Goal: Check status: Check status

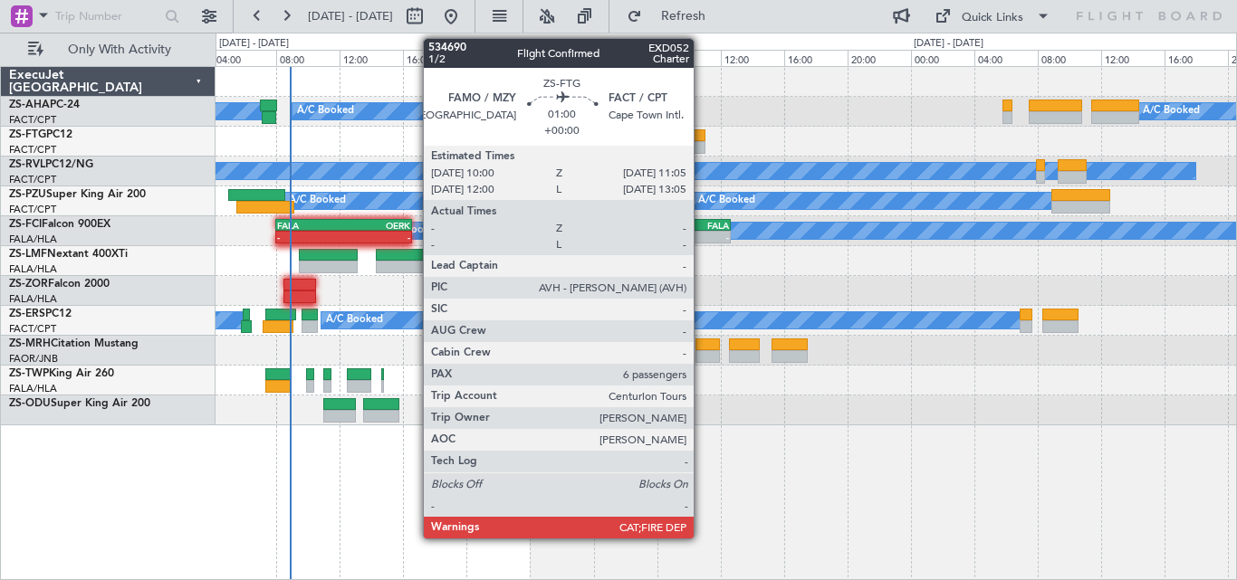
click at [702, 143] on div at bounding box center [696, 147] width 17 height 13
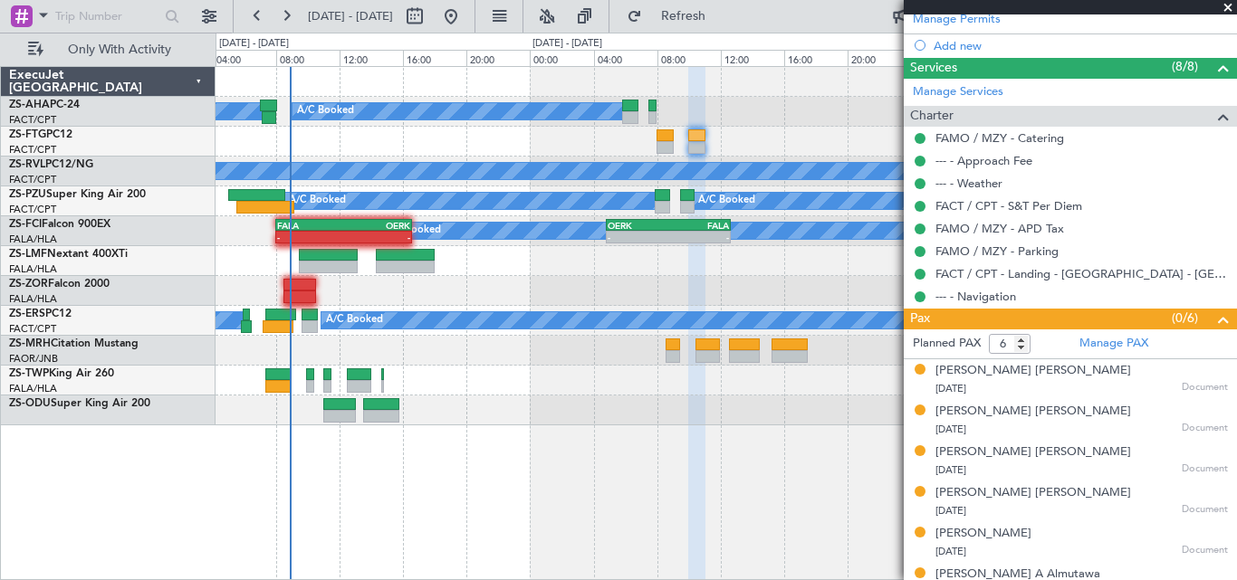
scroll to position [446, 0]
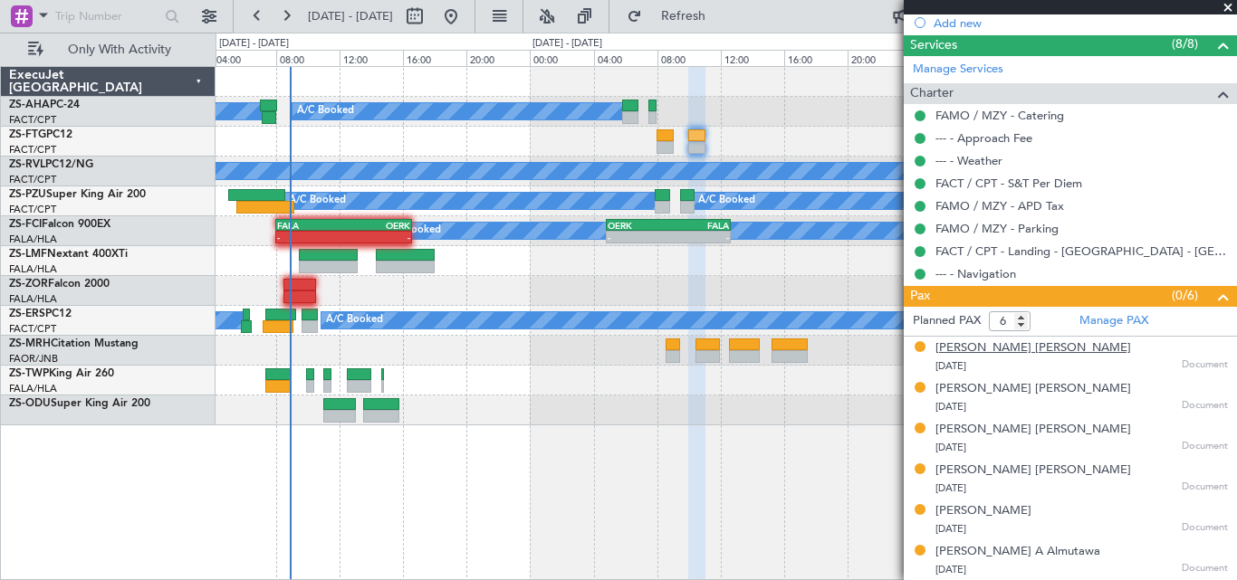
click at [1055, 347] on div "[PERSON_NAME] [PERSON_NAME]" at bounding box center [1033, 348] width 196 height 18
click at [989, 388] on div "[PERSON_NAME] [PERSON_NAME]" at bounding box center [1033, 389] width 196 height 18
click at [1022, 432] on div "[PERSON_NAME] [PERSON_NAME]" at bounding box center [1033, 430] width 196 height 18
click at [956, 466] on div "[PERSON_NAME] [PERSON_NAME]" at bounding box center [1033, 471] width 196 height 18
click at [1031, 519] on div "[PERSON_NAME]" at bounding box center [983, 511] width 96 height 18
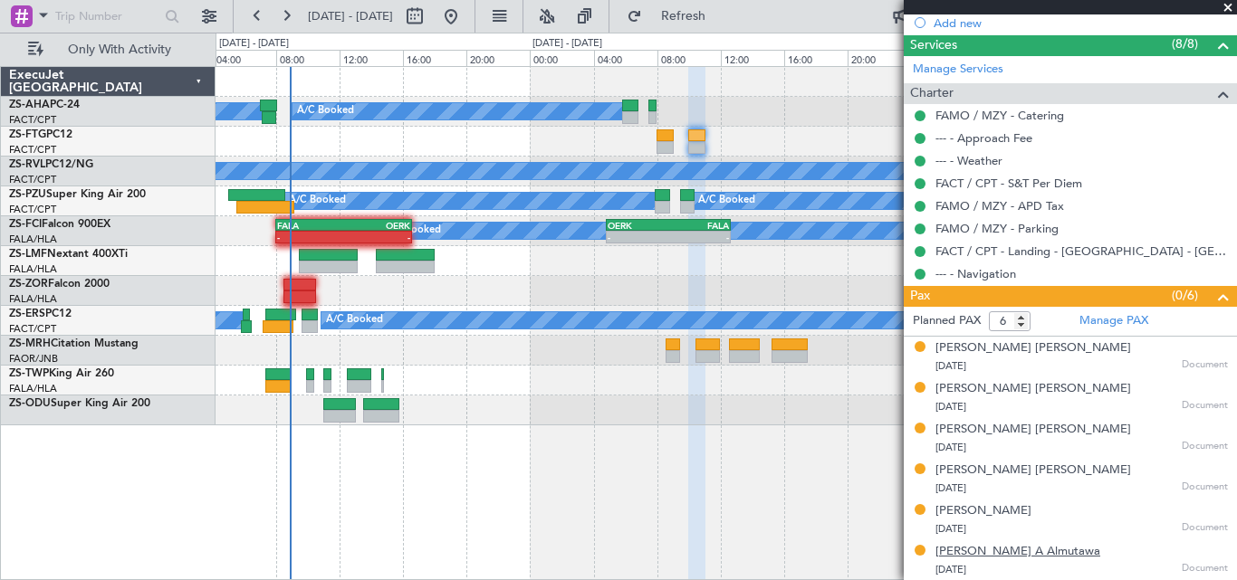
click at [1027, 545] on div "[PERSON_NAME] A Almutawa" at bounding box center [1017, 552] width 165 height 18
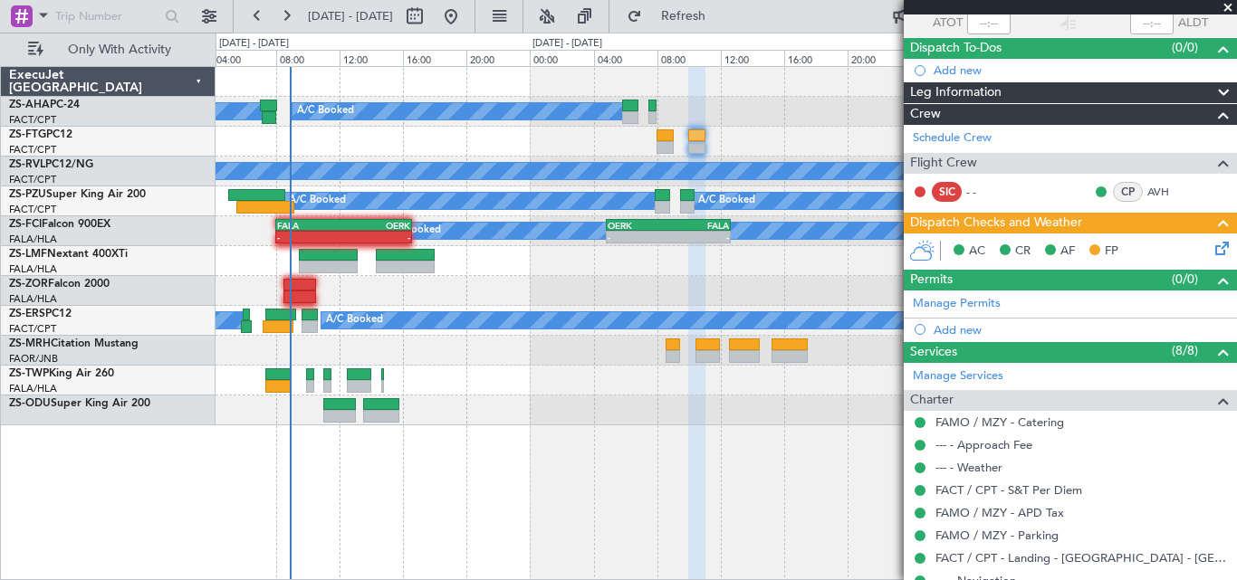
scroll to position [0, 0]
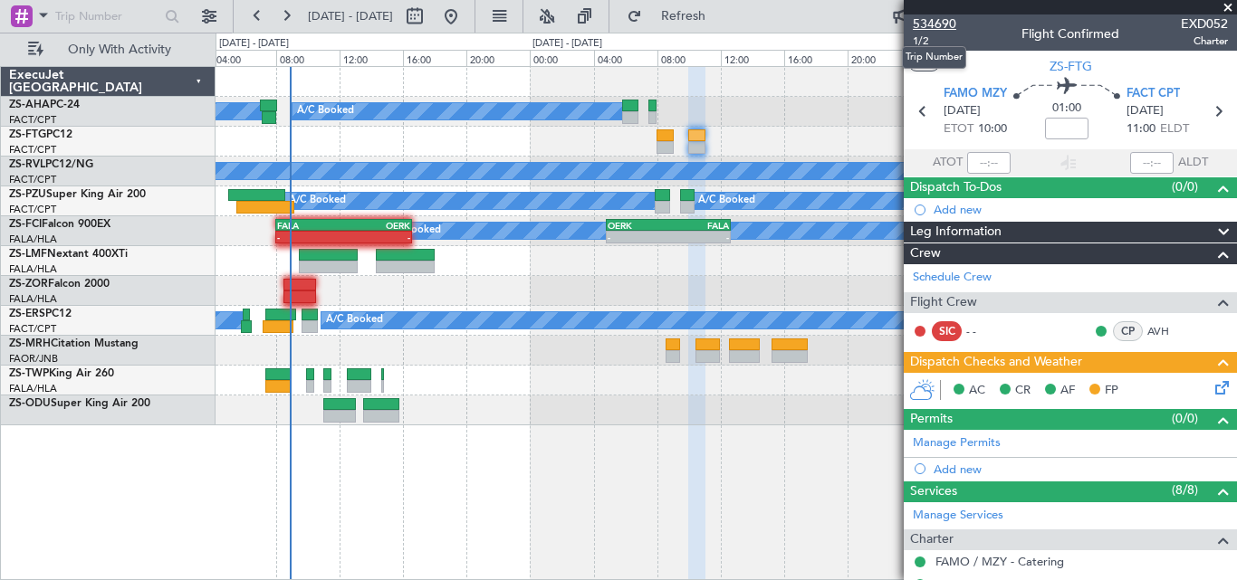
click at [921, 23] on span "534690" at bounding box center [933, 23] width 43 height 19
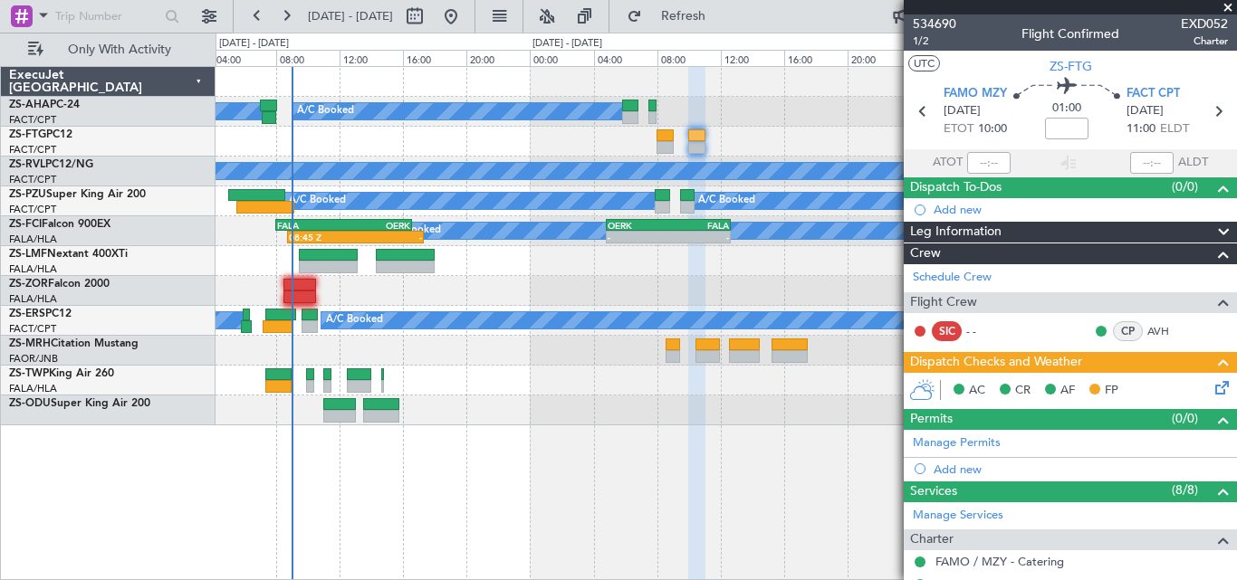
click at [1226, 4] on span at bounding box center [1227, 8] width 18 height 16
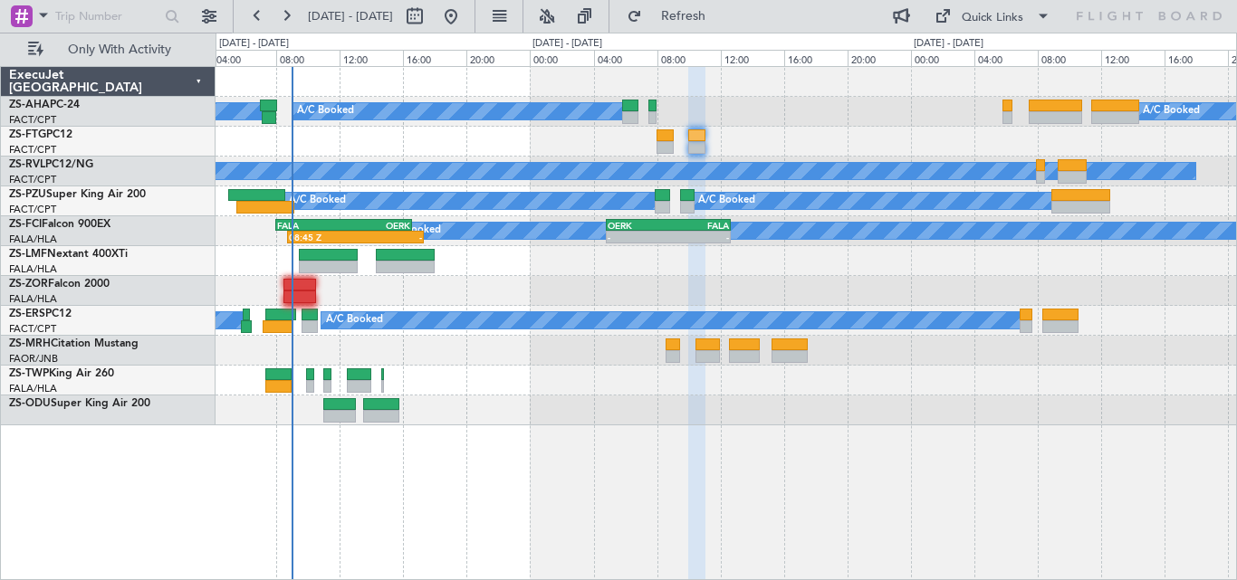
type input "0"
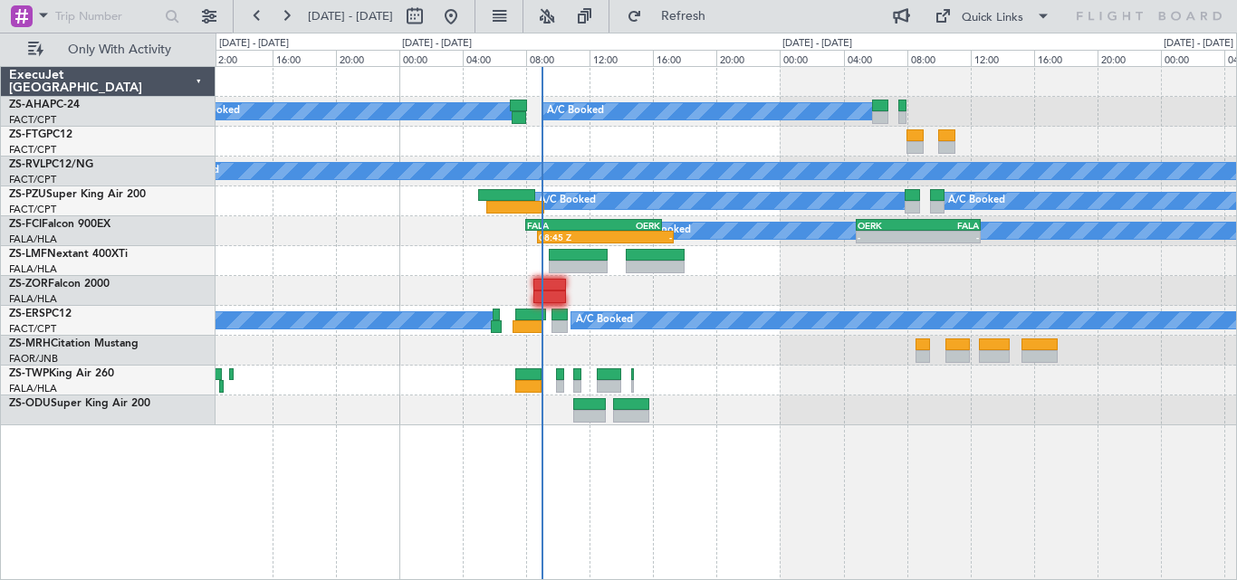
click at [703, 373] on div at bounding box center [725, 381] width 1020 height 30
